Goal: Browse casually

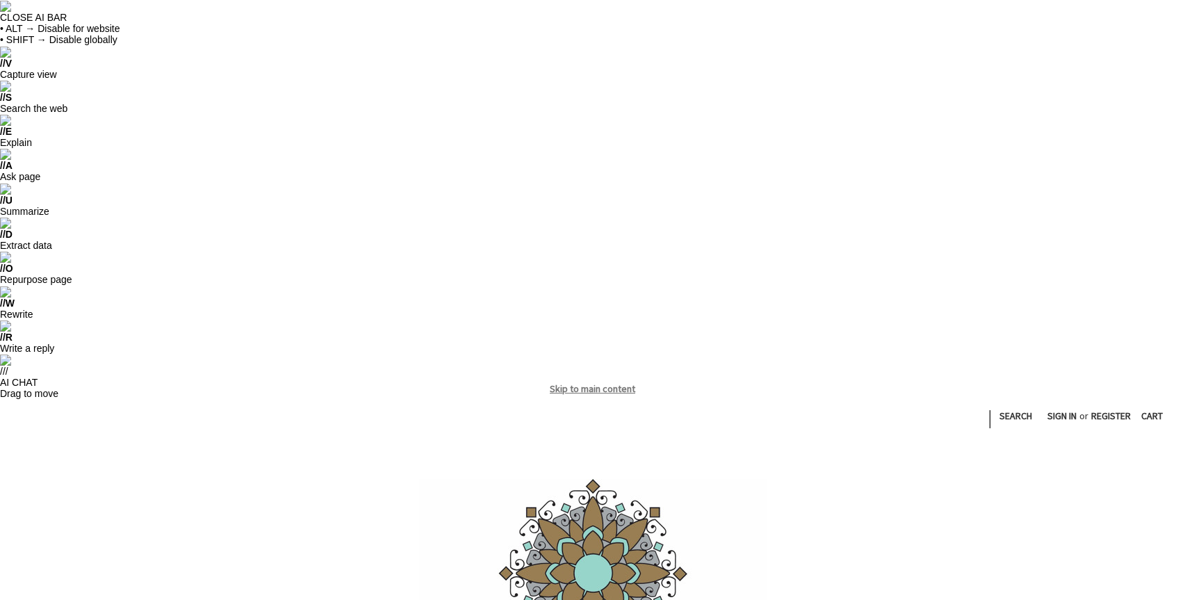
scroll to position [358, 0]
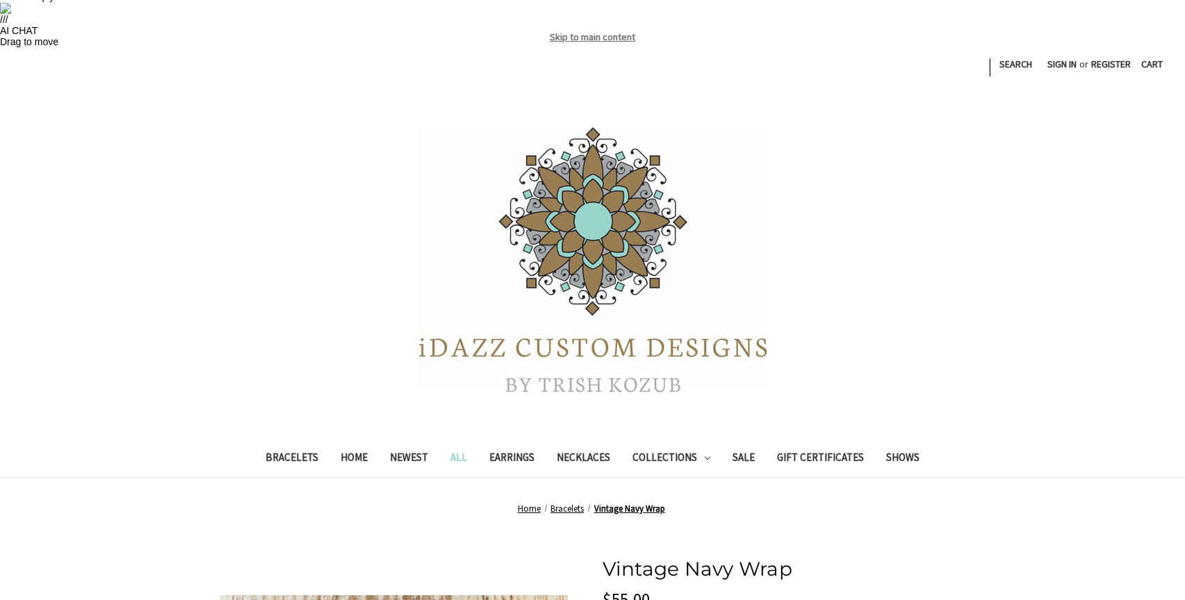
scroll to position [368, 0]
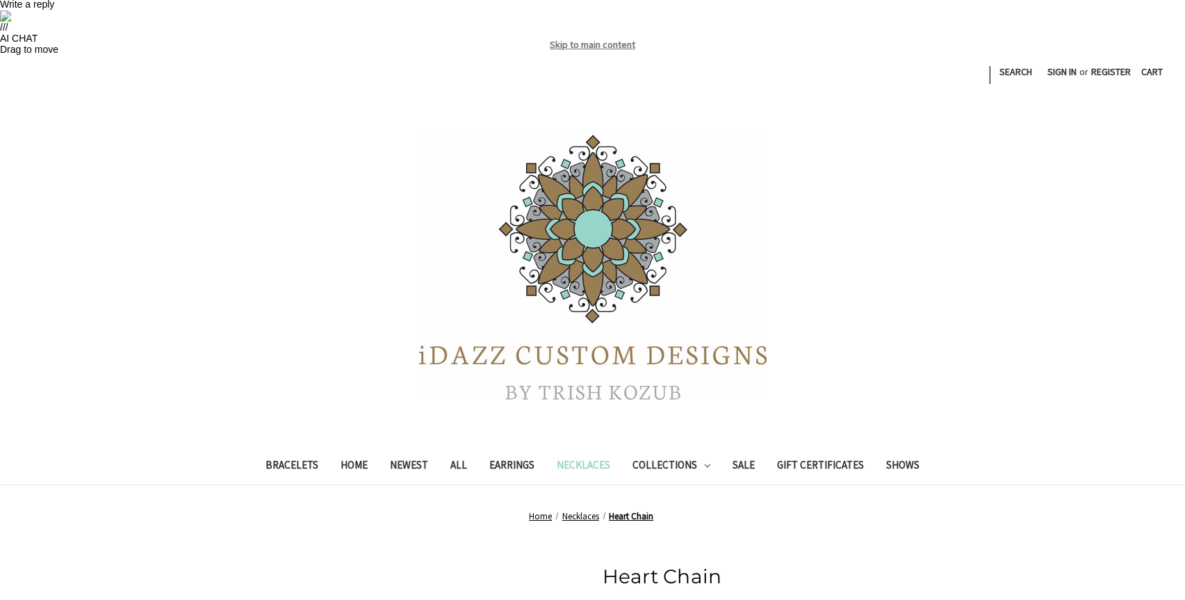
scroll to position [443, 0]
